Goal: Check status: Check status

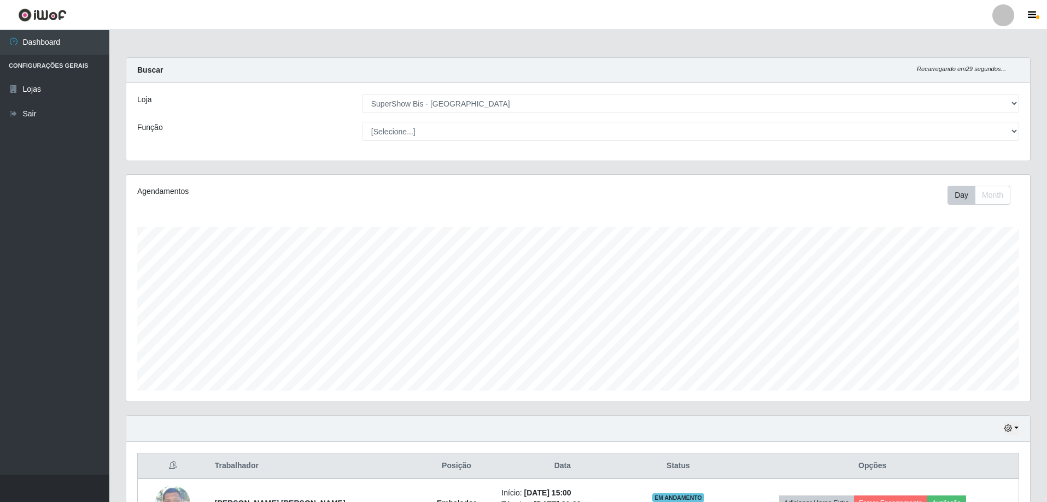
select select "59"
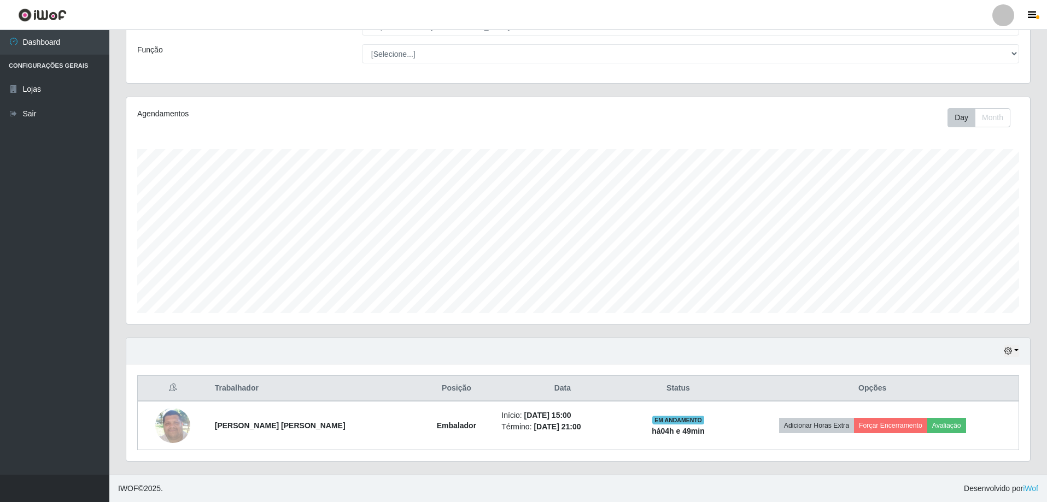
scroll to position [227, 904]
click at [1017, 349] on button "button" at bounding box center [1011, 351] width 15 height 13
click at [983, 286] on button "3 dias" at bounding box center [975, 287] width 86 height 23
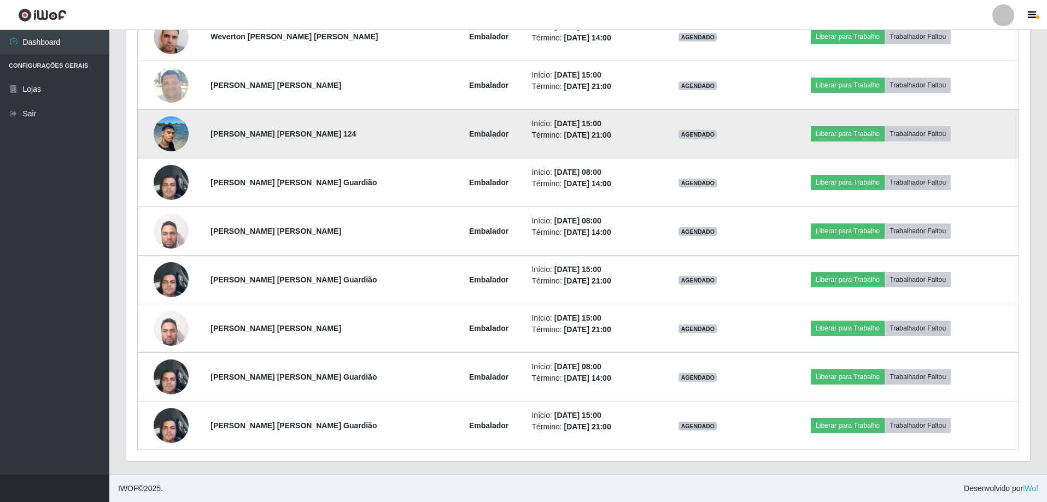
scroll to position [291, 0]
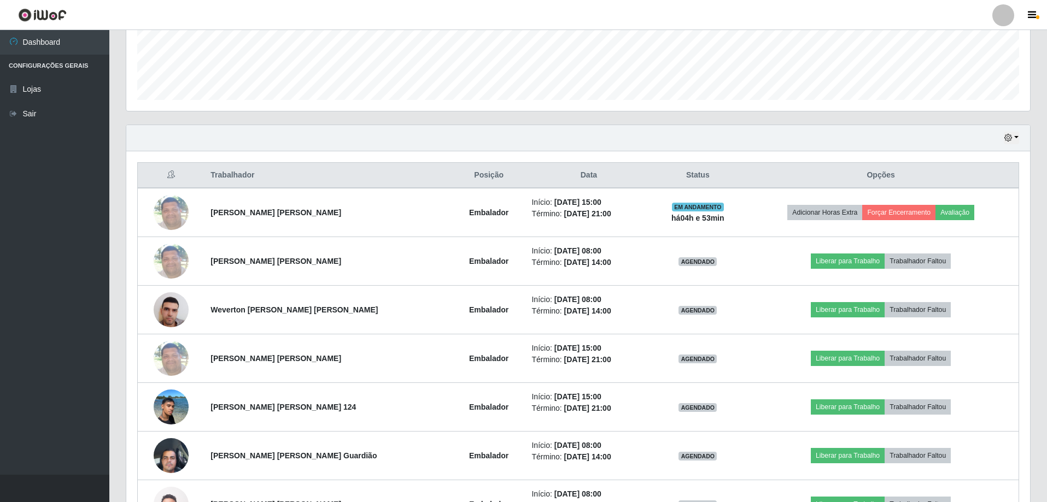
click at [1019, 138] on div "Hoje 1 dia 3 dias 1 Semana Não encerrados" at bounding box center [578, 138] width 904 height 26
click at [1017, 140] on button "button" at bounding box center [1011, 138] width 15 height 13
click at [963, 227] on button "1 Semana" at bounding box center [975, 226] width 86 height 23
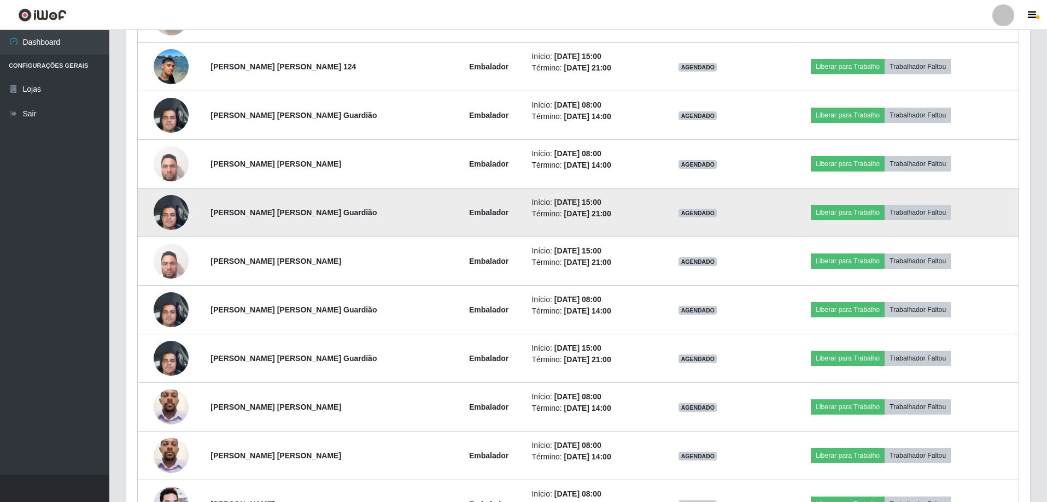
scroll to position [358, 0]
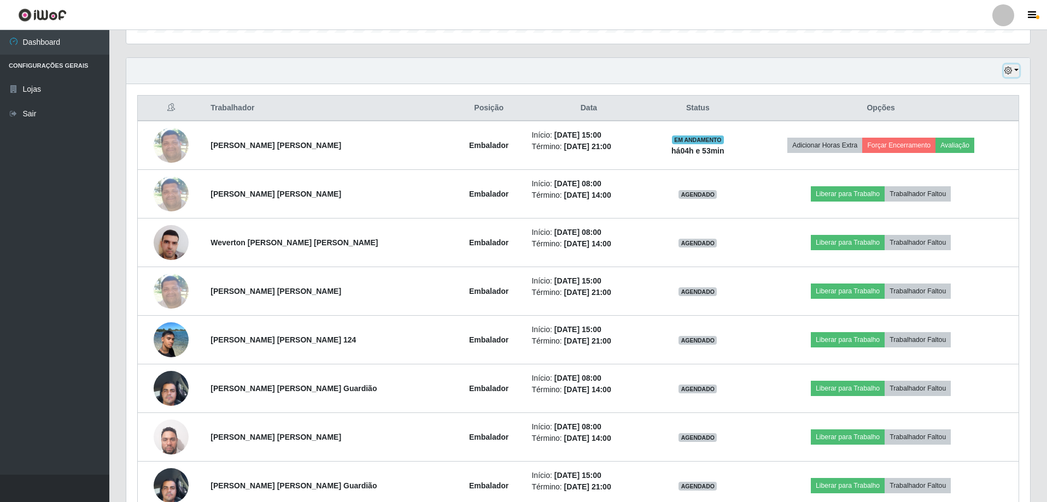
click at [1017, 71] on button "button" at bounding box center [1011, 71] width 15 height 13
click at [957, 115] on button "1 dia" at bounding box center [975, 113] width 86 height 23
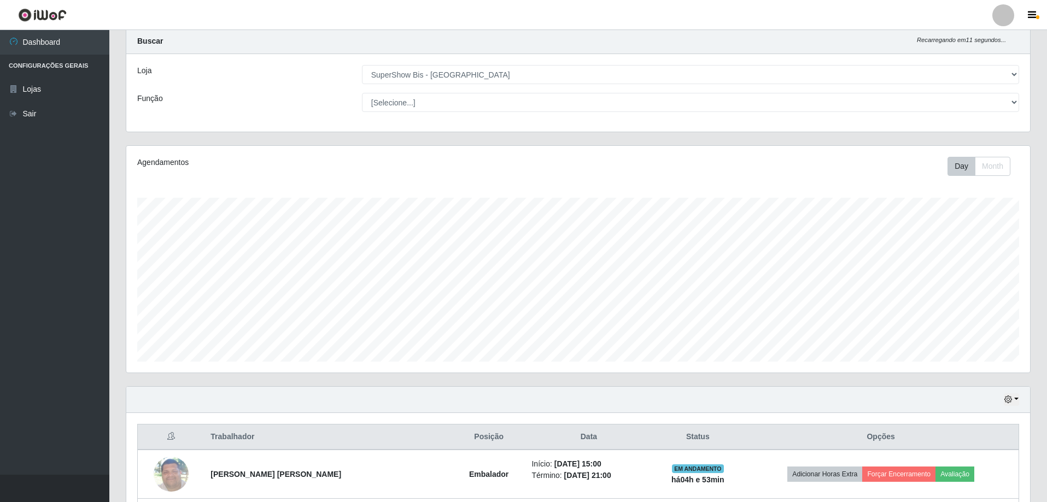
scroll to position [272, 0]
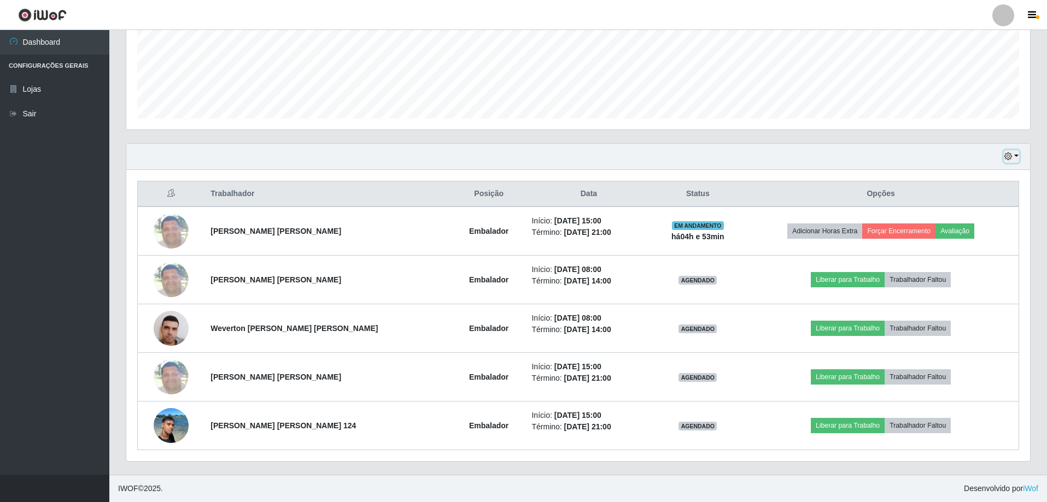
click at [1016, 154] on button "button" at bounding box center [1011, 156] width 15 height 13
click at [972, 177] on button "Hoje" at bounding box center [975, 176] width 86 height 23
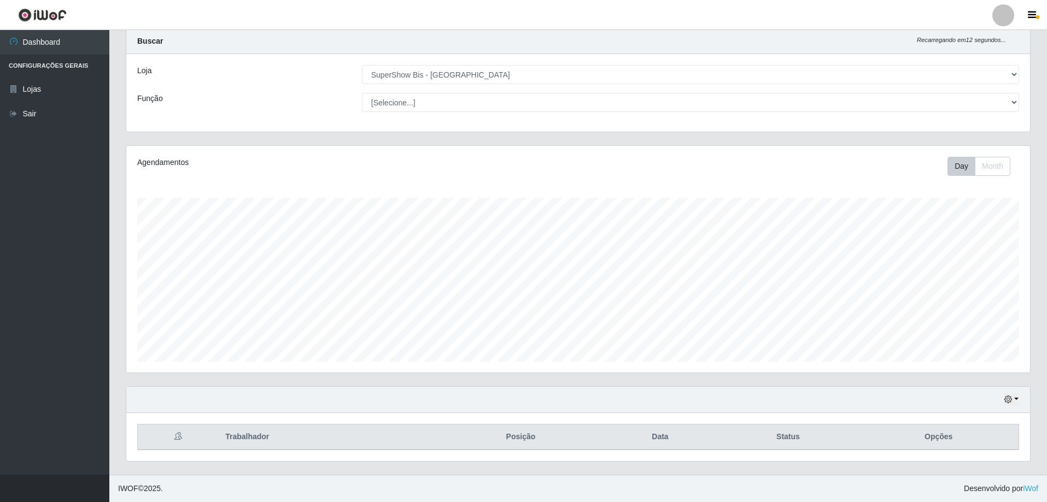
scroll to position [78, 0]
